Goal: Navigation & Orientation: Find specific page/section

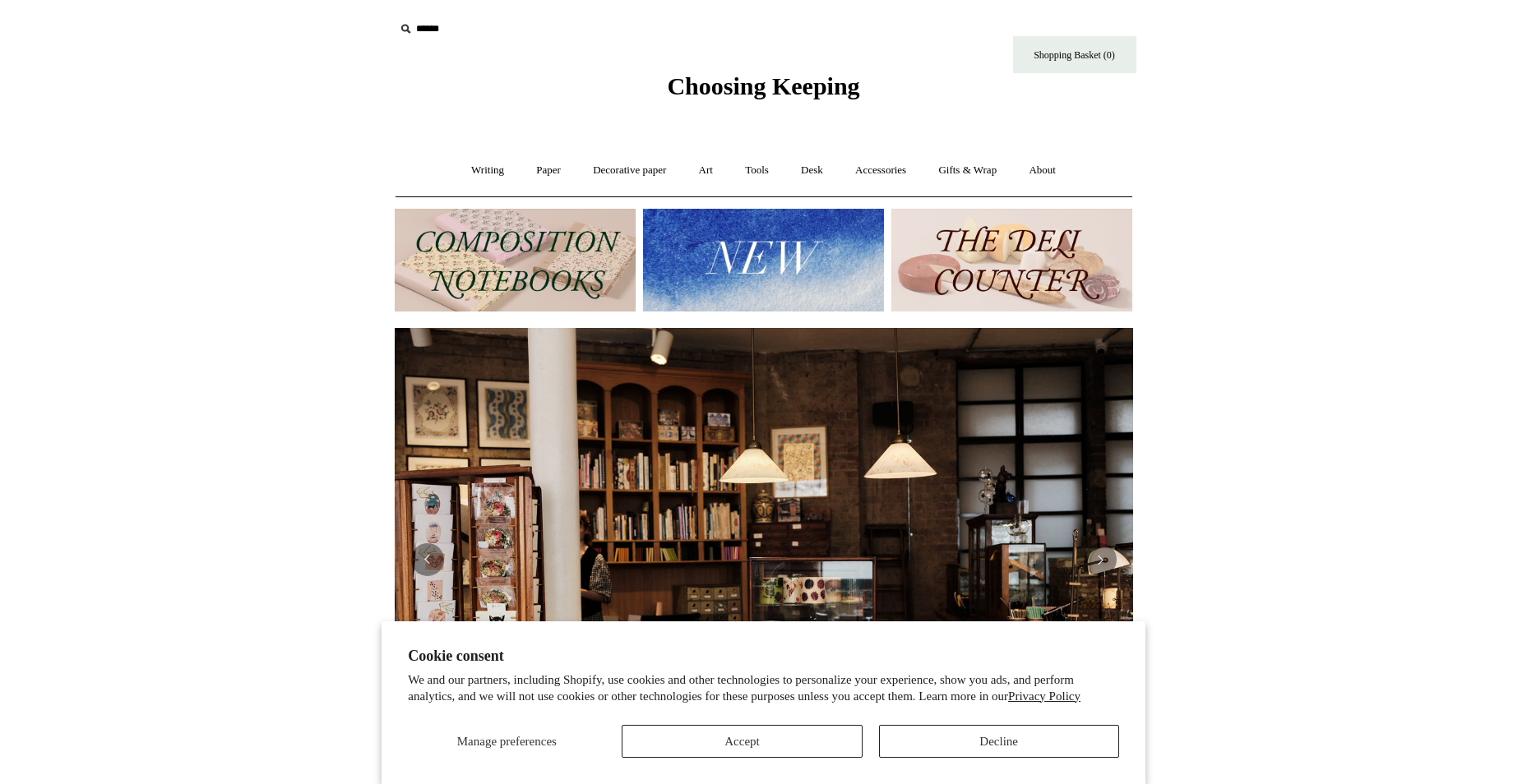
click at [731, 261] on img at bounding box center [763, 260] width 241 height 103
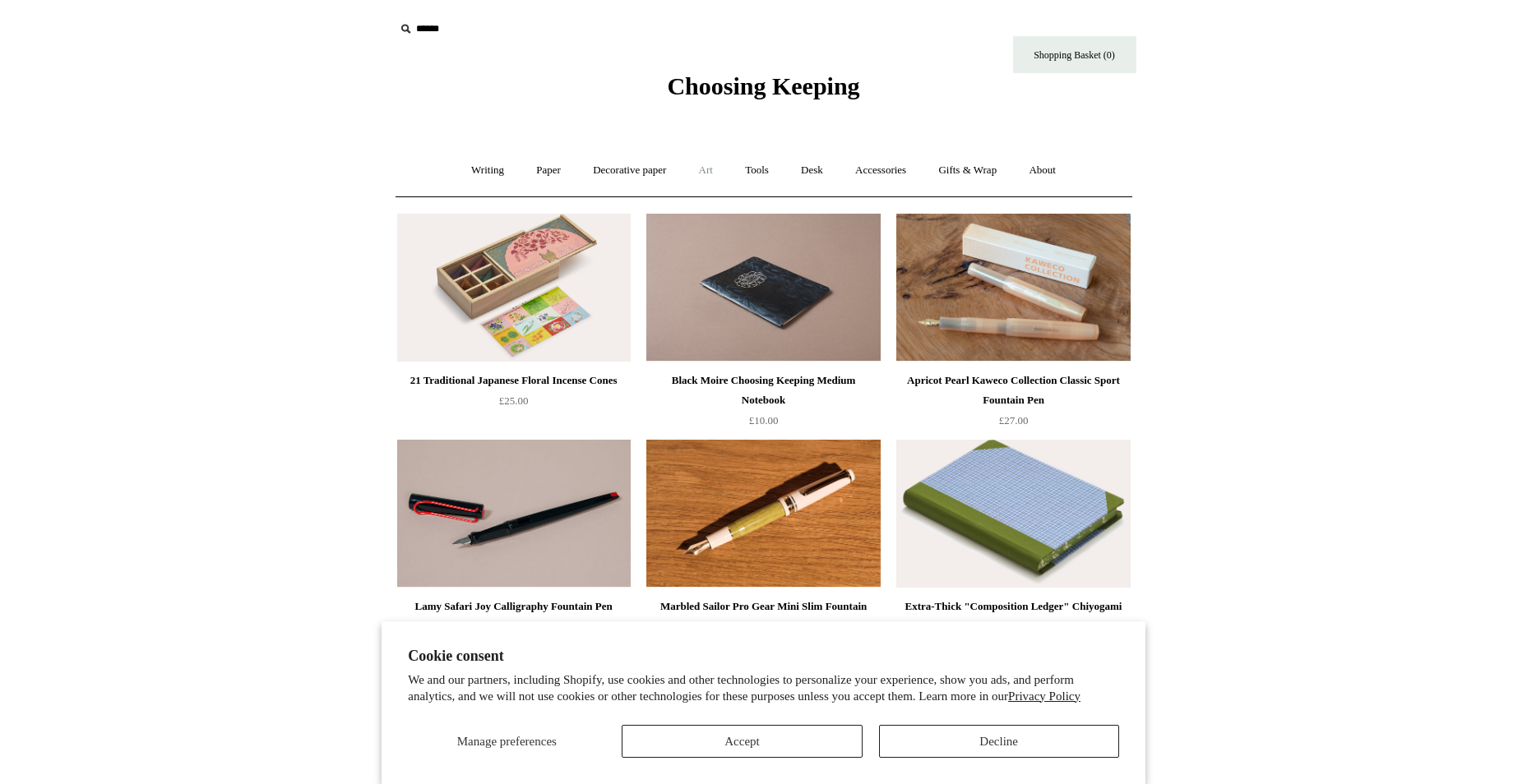
click at [707, 171] on link "Art +" at bounding box center [706, 171] width 43 height 43
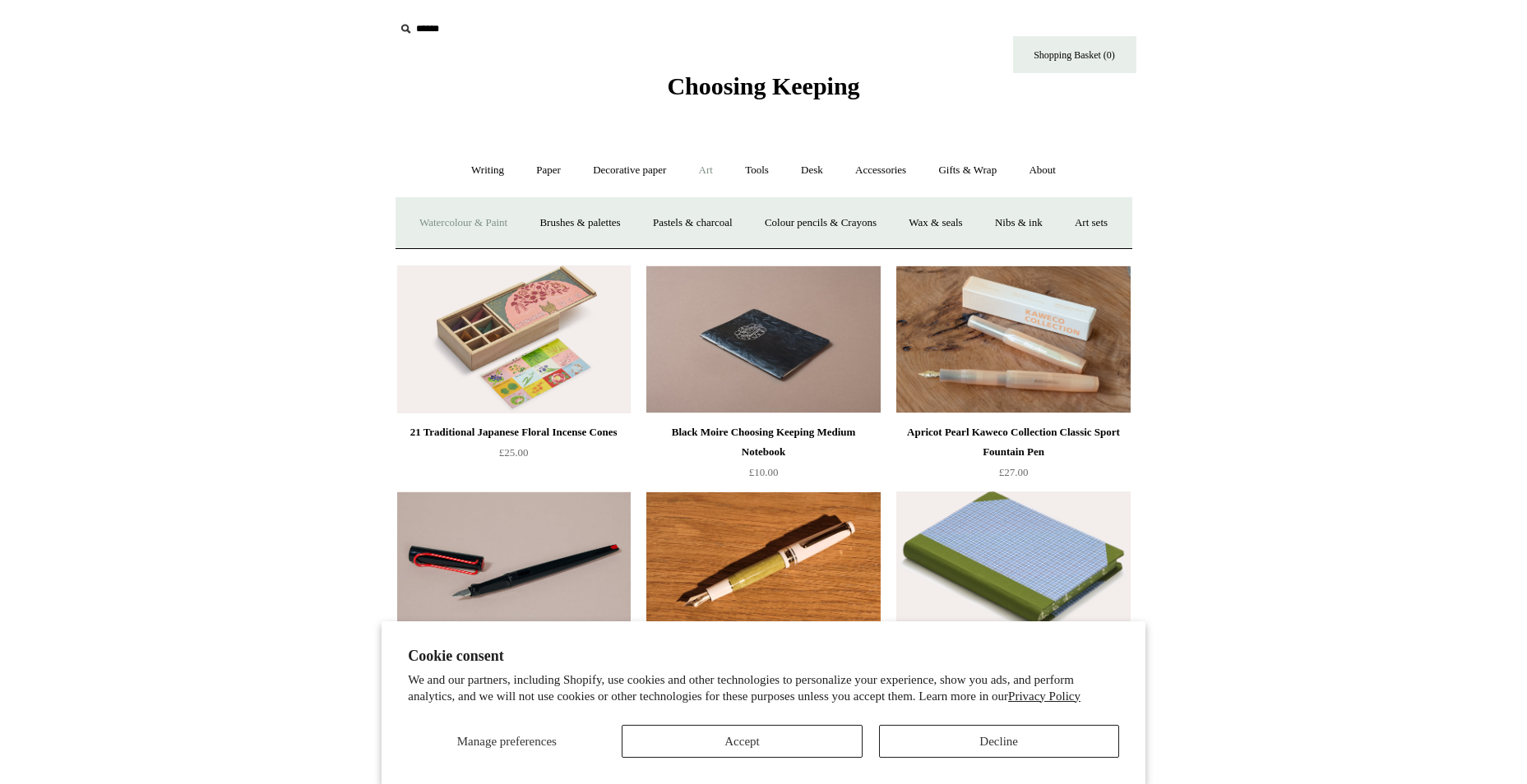
click at [482, 223] on link "Watercolour & Paint" at bounding box center [463, 223] width 117 height 43
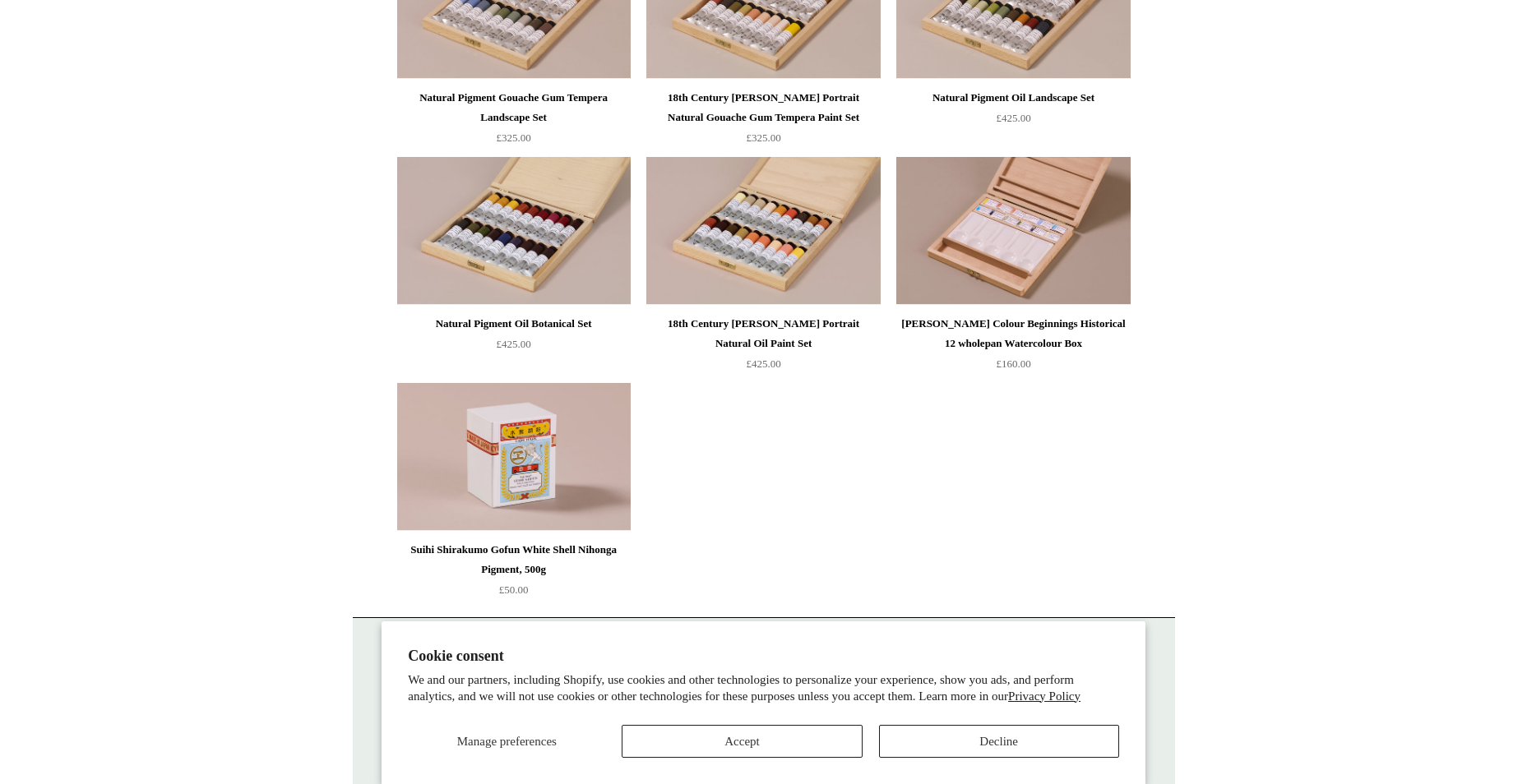
scroll to position [3452, 0]
